Goal: Task Accomplishment & Management: Use online tool/utility

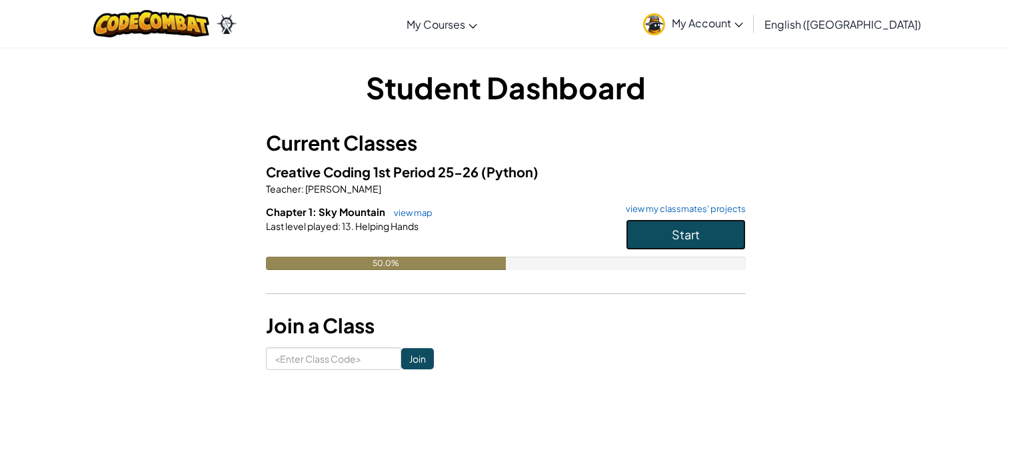
click at [681, 245] on button "Start" at bounding box center [686, 234] width 120 height 31
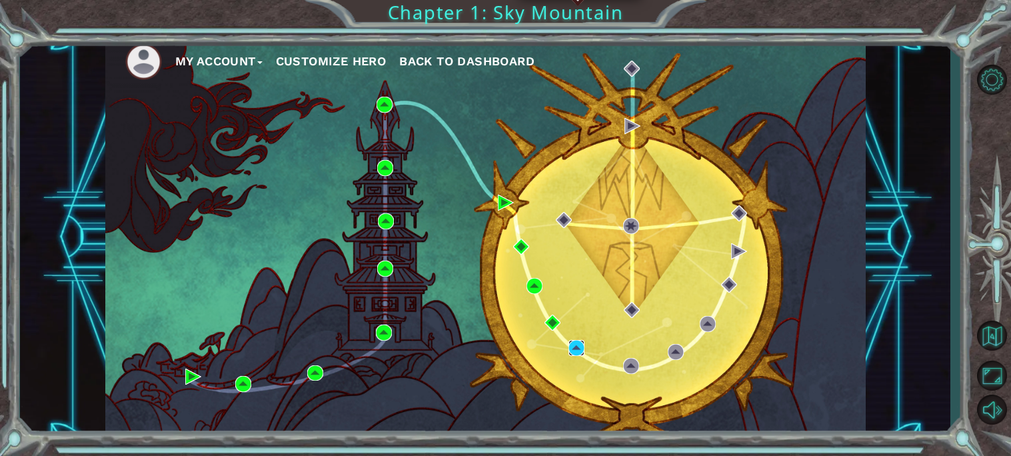
click at [576, 347] on img at bounding box center [576, 348] width 16 height 16
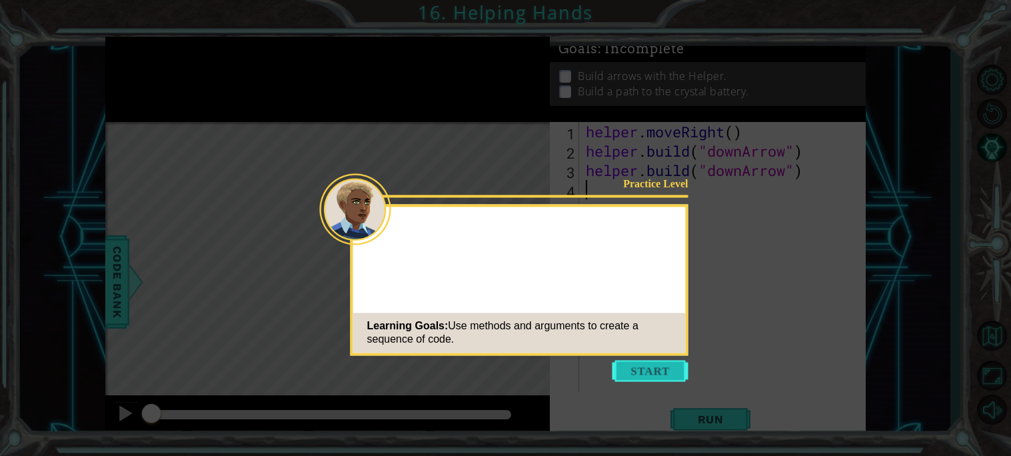
click at [641, 371] on button "Start" at bounding box center [650, 370] width 76 height 21
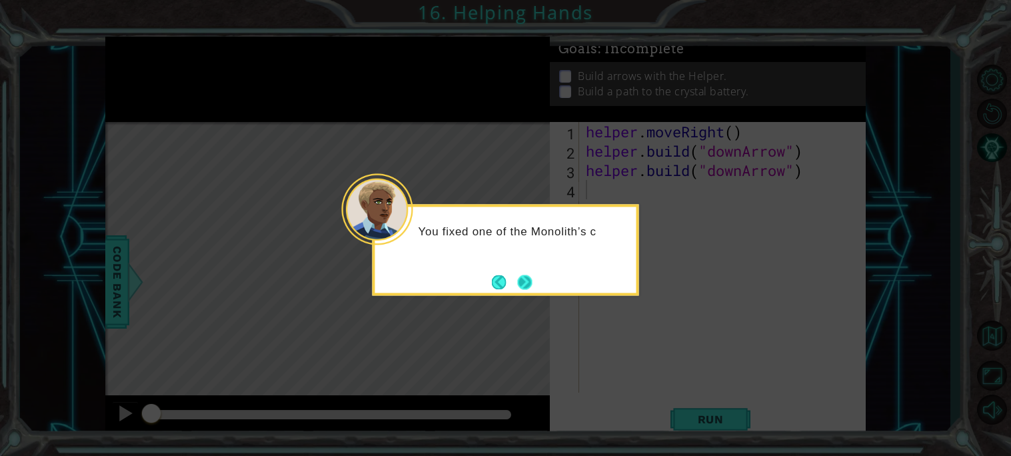
click at [535, 281] on div "You fixed one of the Monolith’s c" at bounding box center [506, 249] width 267 height 91
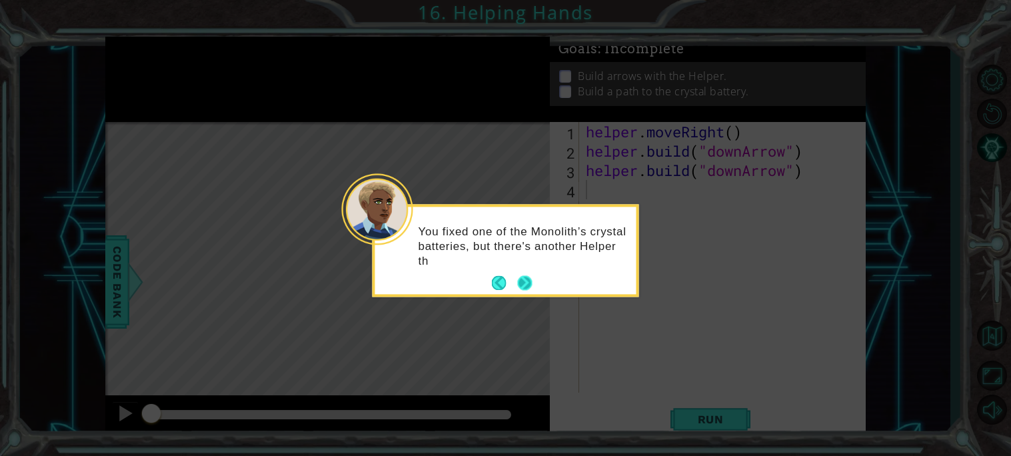
click at [522, 279] on button "Next" at bounding box center [524, 283] width 15 height 15
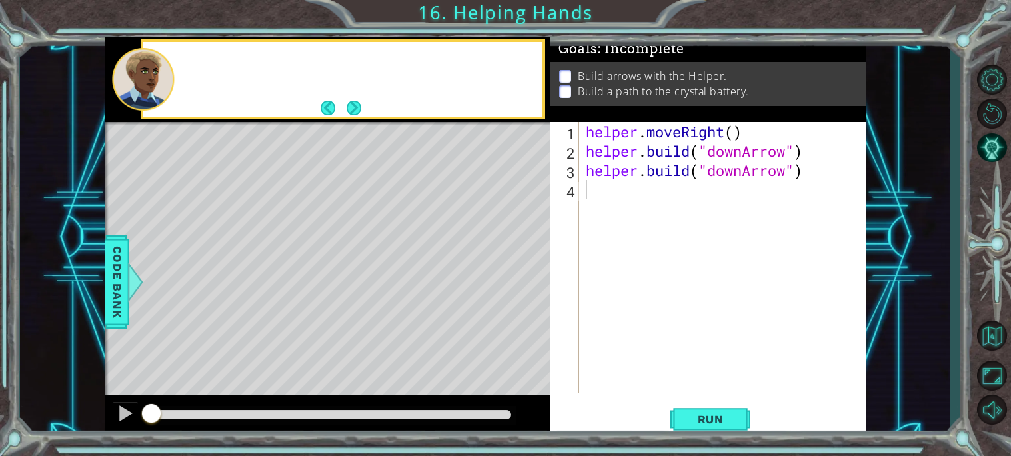
click at [522, 279] on div "Level Map" at bounding box center [413, 318] width 616 height 393
click at [731, 413] on span "Run" at bounding box center [710, 419] width 53 height 13
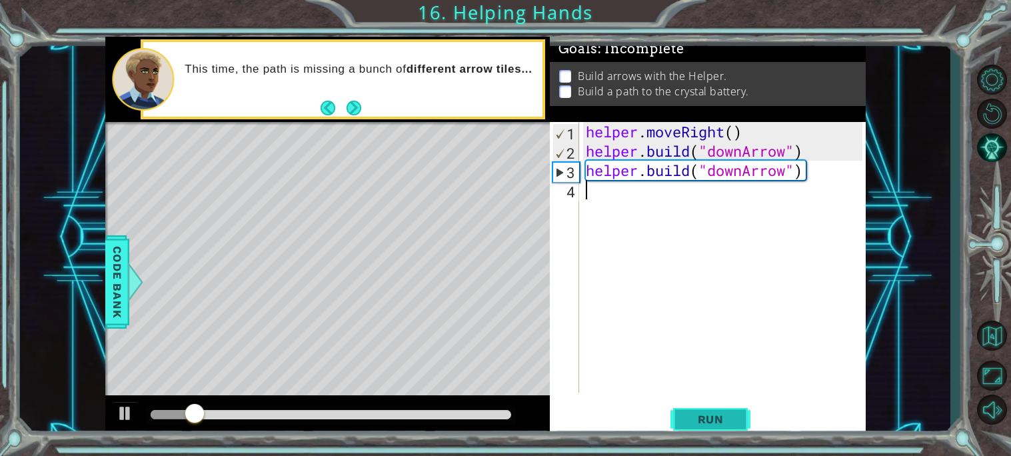
click at [731, 413] on span "Run" at bounding box center [710, 419] width 53 height 13
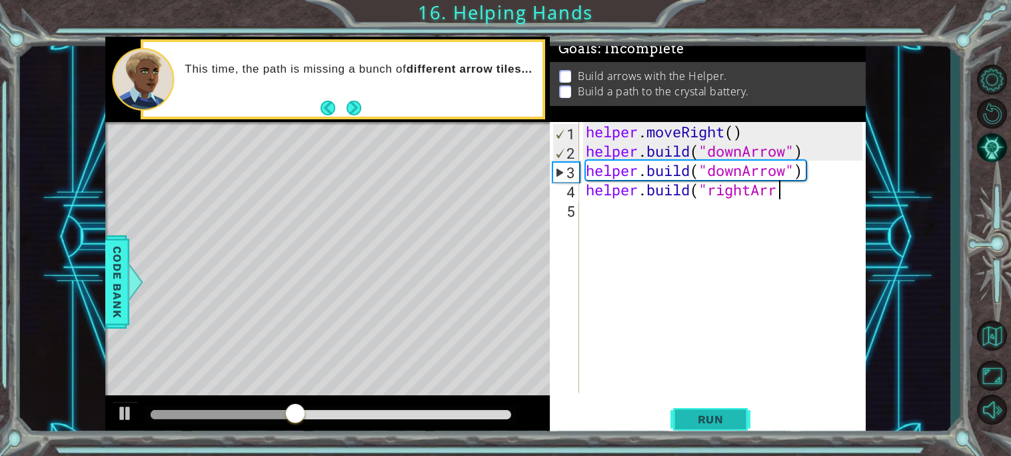
scroll to position [0, 8]
click at [726, 421] on span "Run" at bounding box center [710, 419] width 53 height 13
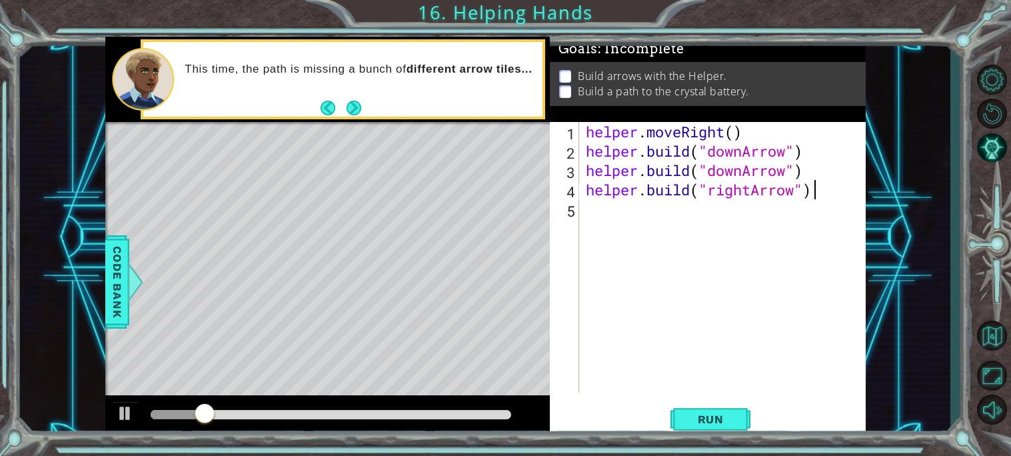
scroll to position [0, 9]
type textarea "[DOMAIN_NAME]("rightArrow")"
click at [699, 413] on span "Run" at bounding box center [710, 419] width 53 height 13
click at [698, 416] on span "Run" at bounding box center [710, 419] width 53 height 13
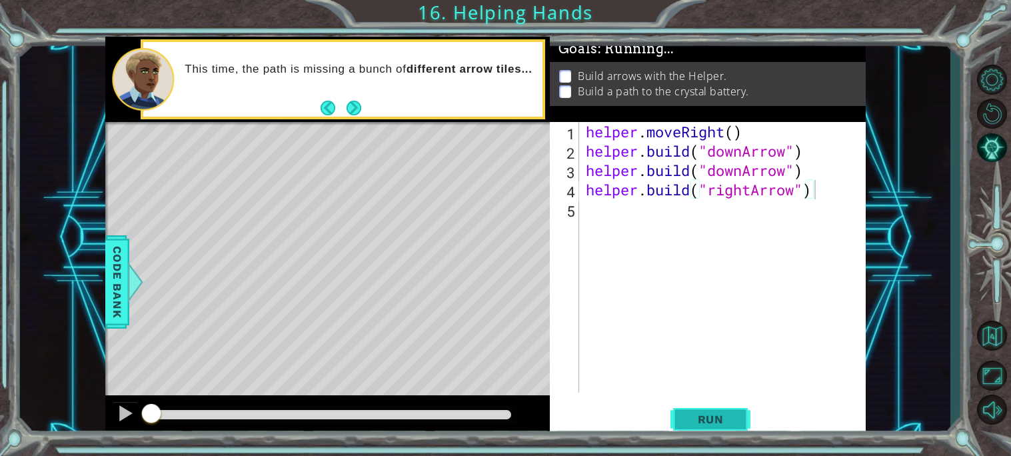
click at [698, 416] on span "Run" at bounding box center [710, 419] width 53 height 13
click at [355, 105] on button "Next" at bounding box center [354, 107] width 15 height 15
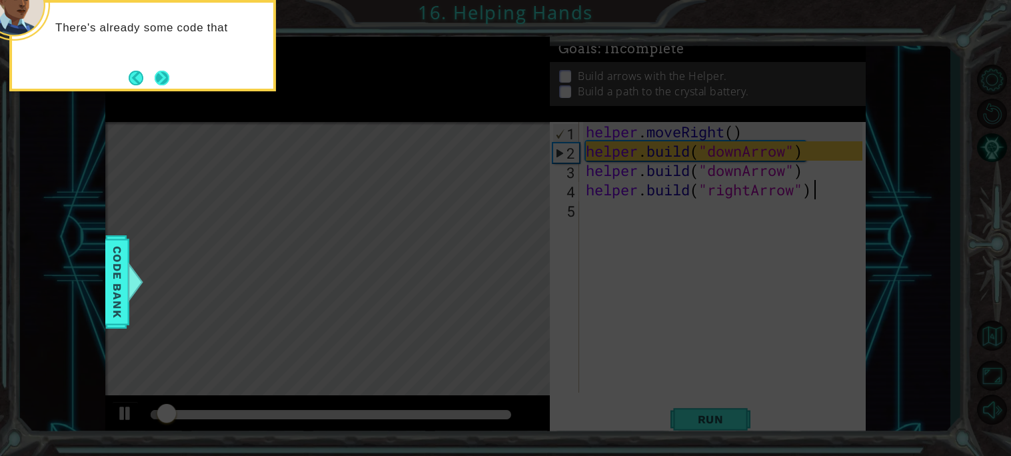
click at [170, 70] on button "Next" at bounding box center [162, 77] width 15 height 15
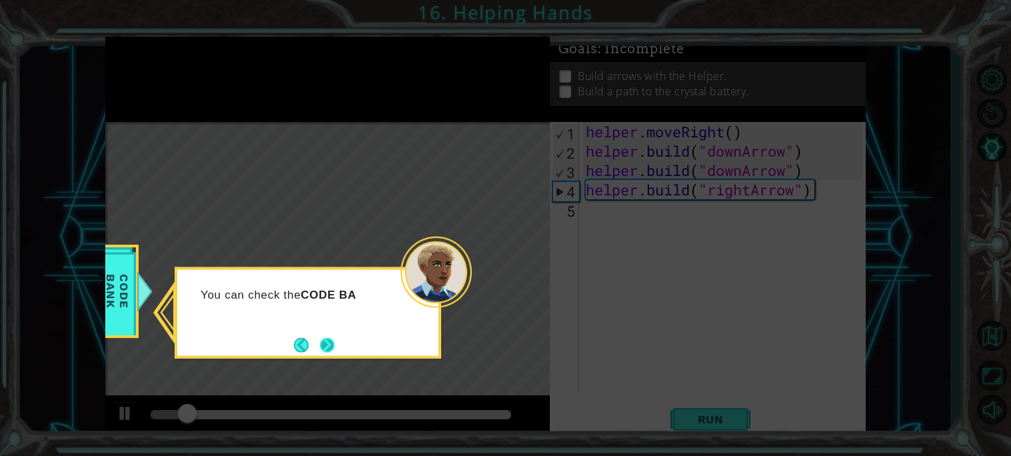
click at [326, 343] on button "Next" at bounding box center [327, 344] width 15 height 15
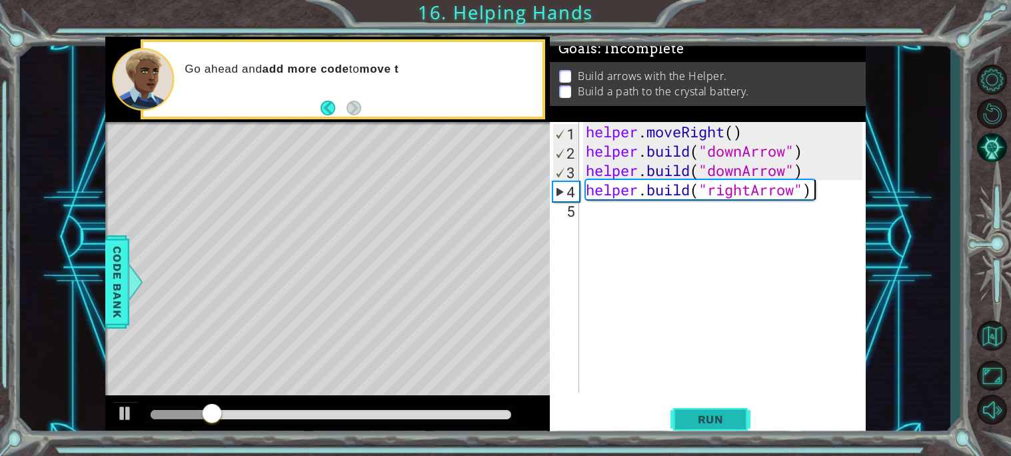
click at [690, 421] on span "Run" at bounding box center [710, 419] width 53 height 13
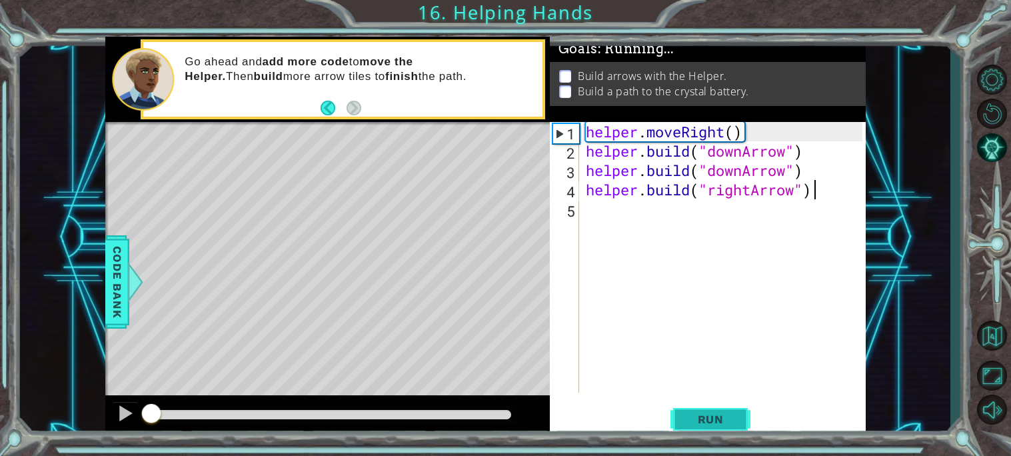
click at [690, 421] on span "Run" at bounding box center [710, 419] width 53 height 13
